Goal: Task Accomplishment & Management: Understand process/instructions

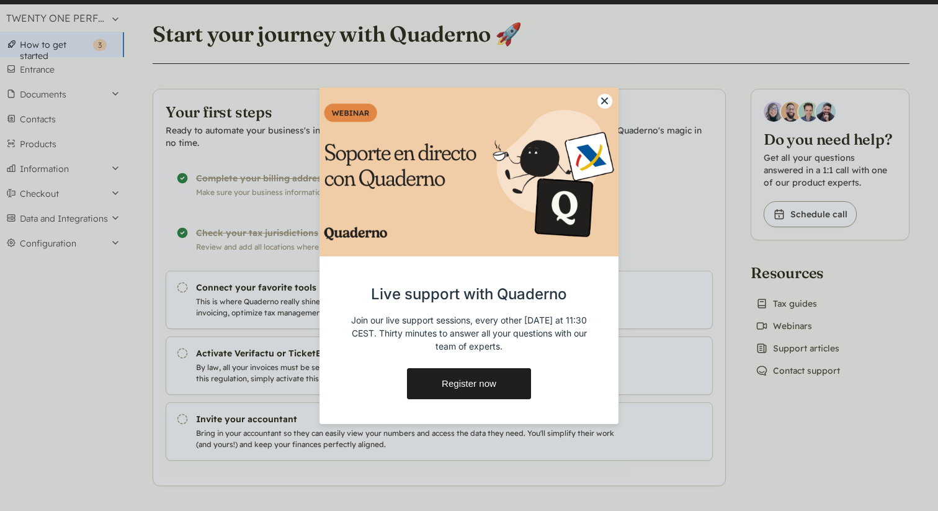
click at [604, 96] on button "close modal button" at bounding box center [604, 101] width 15 height 15
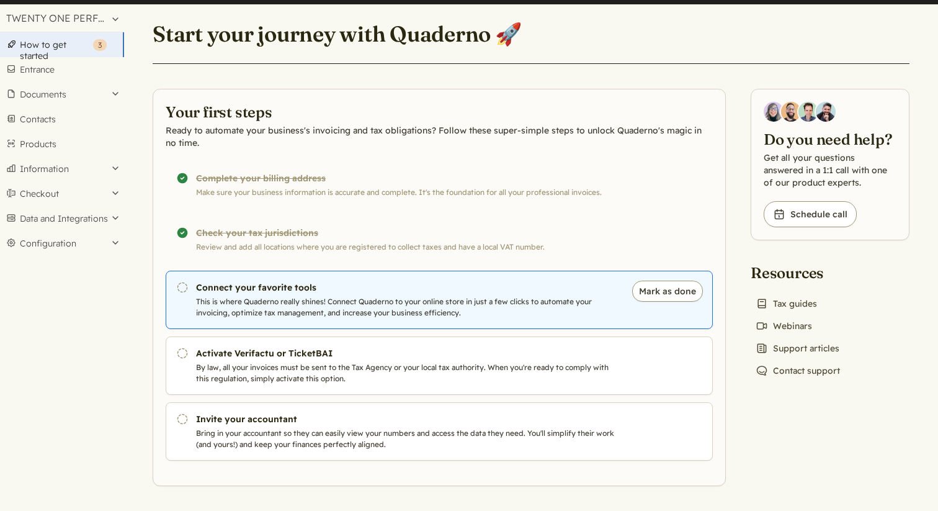
click at [181, 286] on icon "Pendiente" at bounding box center [182, 287] width 12 height 12
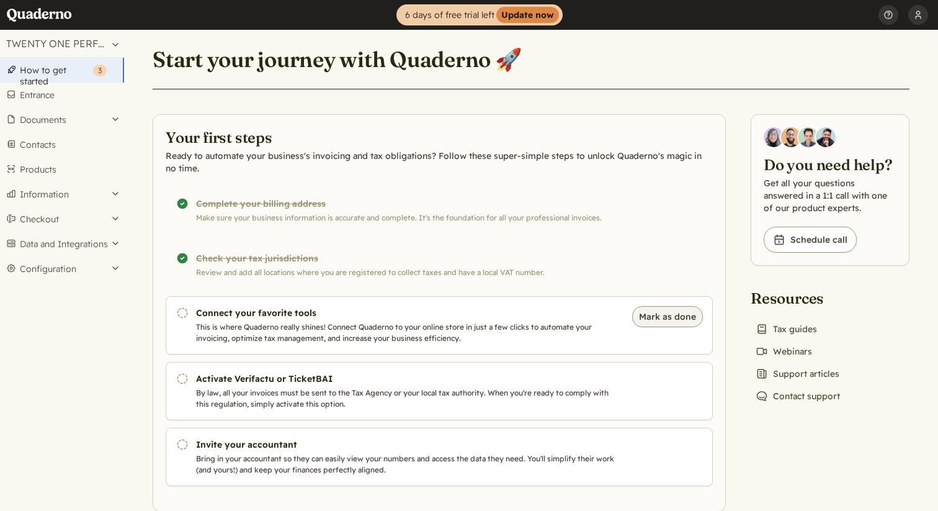
click at [671, 315] on font "Mark as done" at bounding box center [667, 316] width 57 height 11
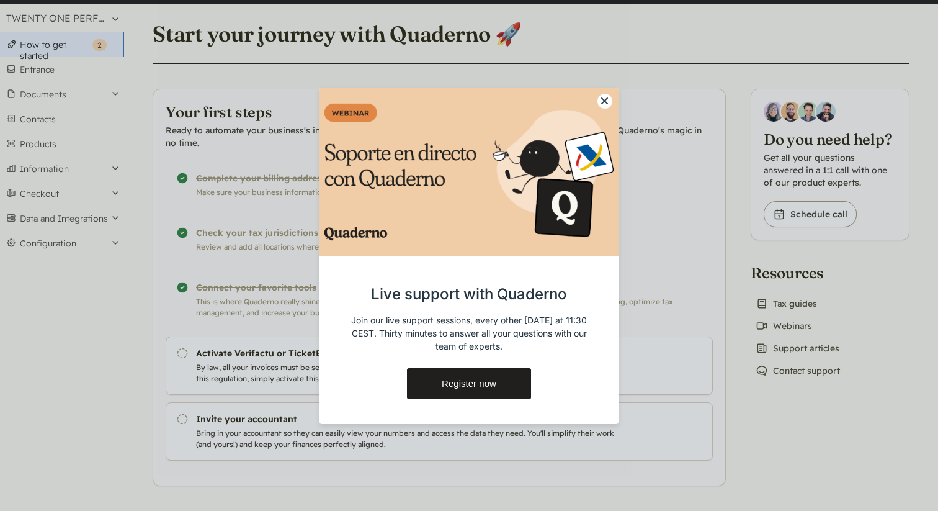
click at [604, 99] on button "close modal button" at bounding box center [604, 101] width 15 height 15
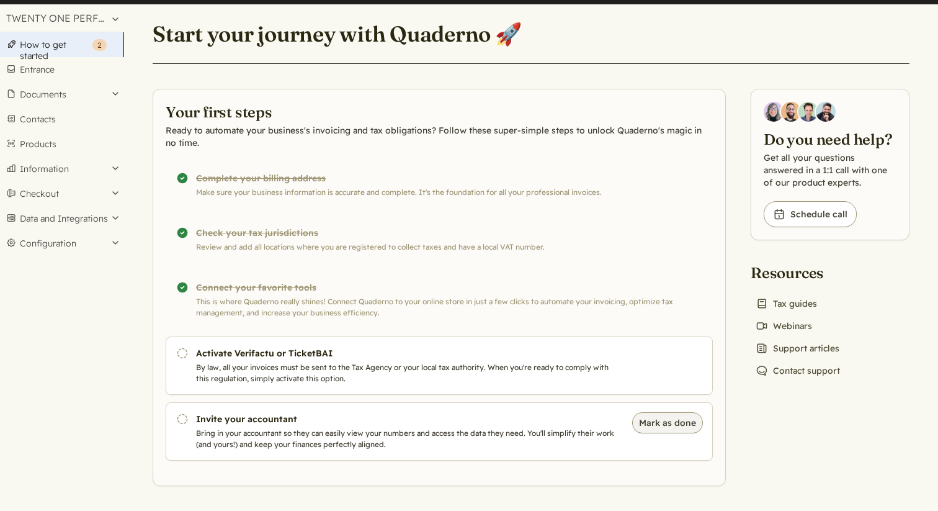
click at [656, 424] on font "Mark as done" at bounding box center [667, 422] width 57 height 11
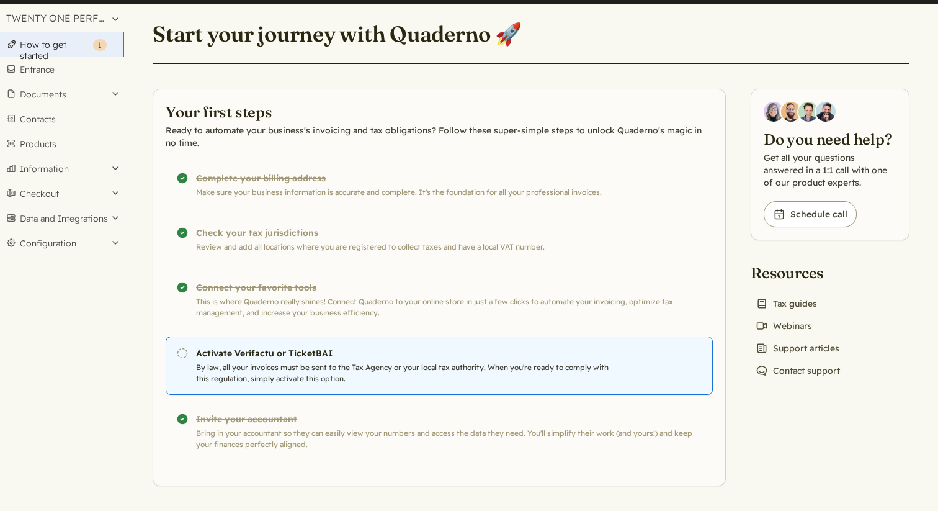
click at [618, 365] on p "By law, all your invoices must be sent to the Tax Agency or your local tax auth…" at bounding box center [407, 373] width 423 height 22
